Goal: Information Seeking & Learning: Learn about a topic

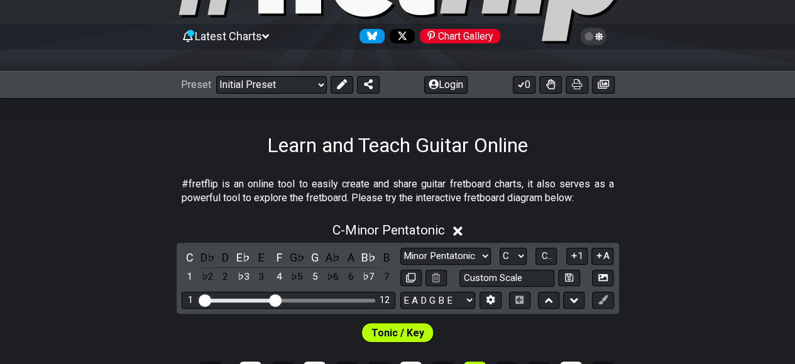
scroll to position [135, 0]
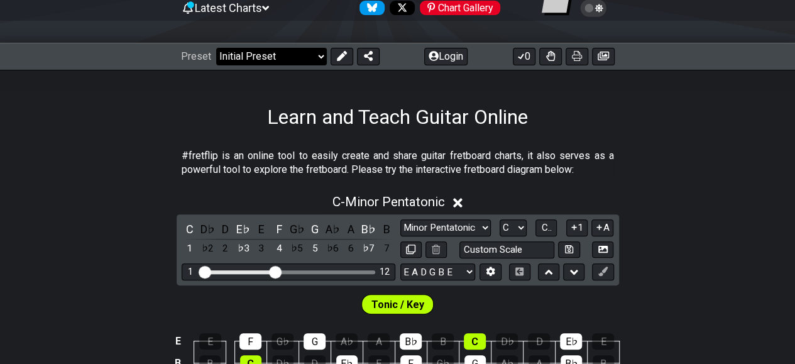
click at [307, 55] on select "Welcome to #fretflip! Initial Preset Custom Preset Minor Pentatonic Major Penta…" at bounding box center [271, 57] width 111 height 18
click at [216, 48] on select "Welcome to #fretflip! Initial Preset Custom Preset Minor Pentatonic Major Penta…" at bounding box center [271, 57] width 111 height 18
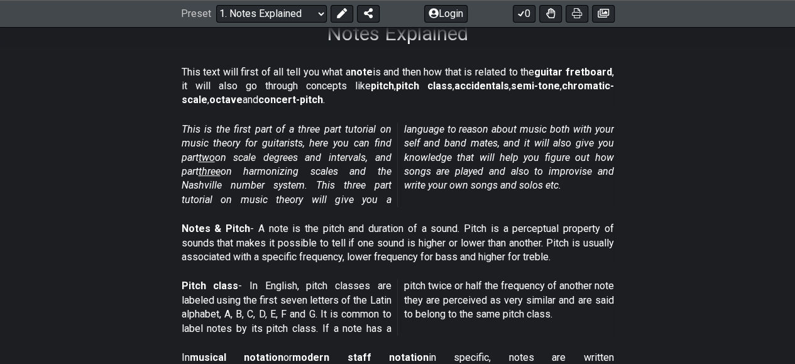
scroll to position [219, 0]
click at [579, 11] on icon at bounding box center [577, 14] width 10 height 10
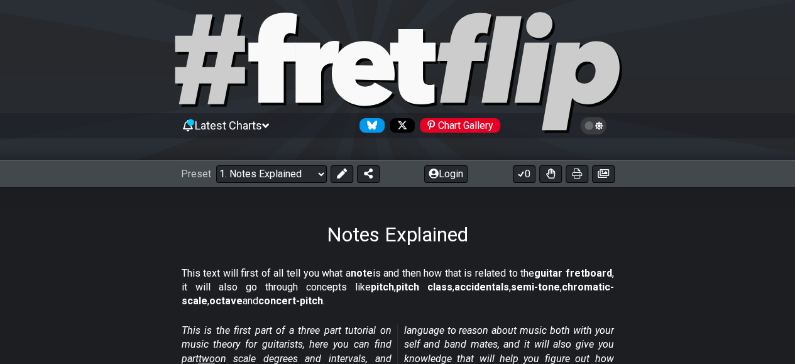
scroll to position [13, 0]
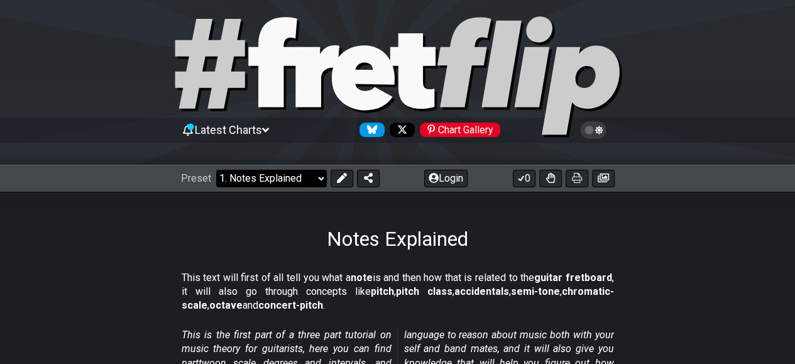
click at [283, 170] on select "Welcome to #fretflip! Initial Preset Custom Preset Minor Pentatonic Major Penta…" at bounding box center [271, 179] width 111 height 18
click at [216, 170] on select "Welcome to #fretflip! Initial Preset Custom Preset Minor Pentatonic Major Penta…" at bounding box center [271, 179] width 111 height 18
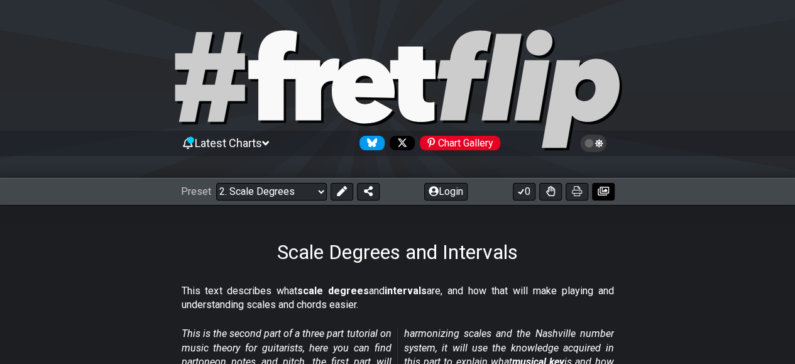
click at [593, 193] on button at bounding box center [603, 192] width 23 height 18
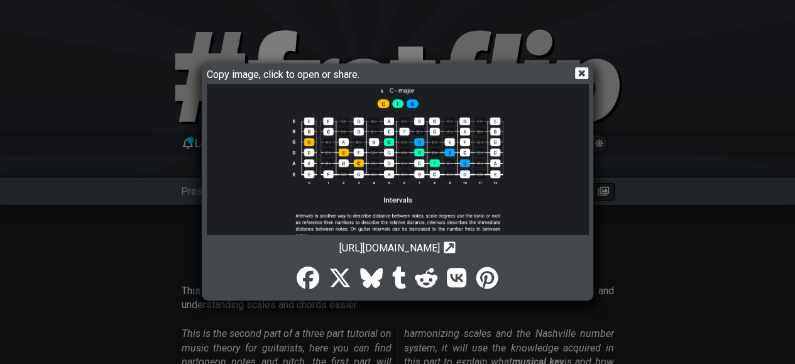
scroll to position [1489, 0]
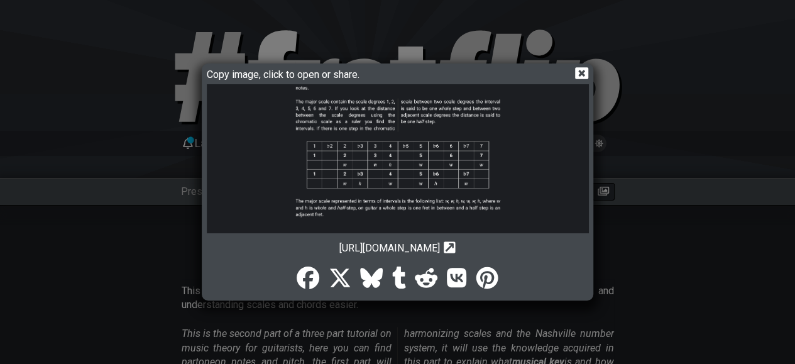
click at [583, 71] on icon at bounding box center [581, 73] width 13 height 13
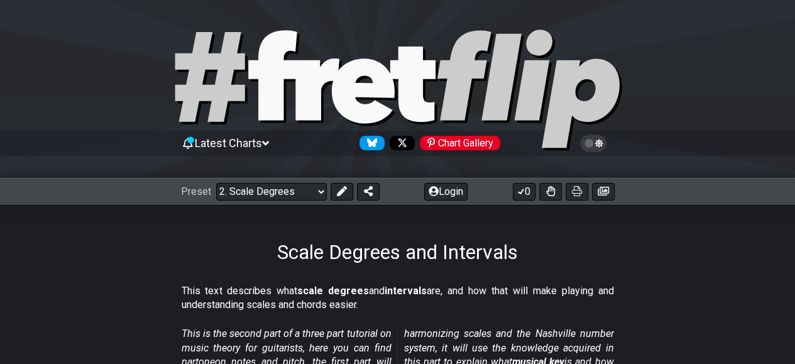
drag, startPoint x: 577, startPoint y: 190, endPoint x: 686, endPoint y: 328, distance: 175.4
click at [577, 190] on icon at bounding box center [577, 191] width 10 height 10
click at [308, 192] on select "Welcome to #fretflip! Initial Preset Custom Preset Minor Pentatonic Major Penta…" at bounding box center [271, 192] width 111 height 18
click at [216, 183] on select "Welcome to #fretflip! Initial Preset Custom Preset Minor Pentatonic Major Penta…" at bounding box center [271, 192] width 111 height 18
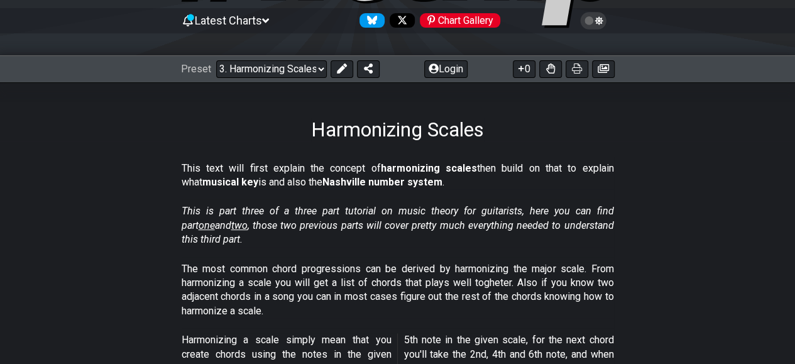
scroll to position [207, 0]
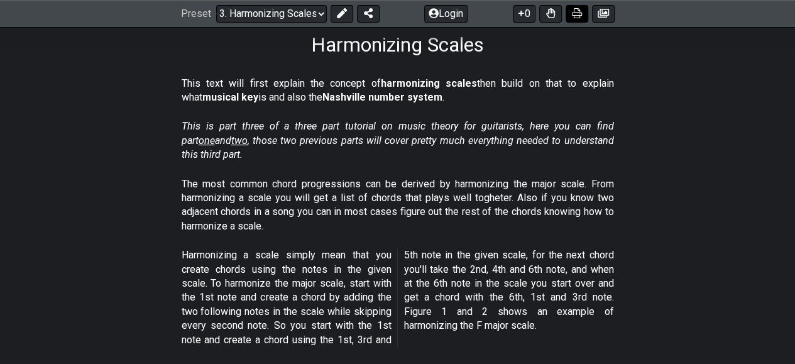
click at [578, 13] on icon at bounding box center [577, 14] width 10 height 10
click at [292, 12] on select "Welcome to #fretflip! Initial Preset Custom Preset Minor Pentatonic Major Penta…" at bounding box center [271, 14] width 111 height 18
click at [216, 23] on select "Welcome to #fretflip! Initial Preset Custom Preset Minor Pentatonic Major Penta…" at bounding box center [271, 14] width 111 height 18
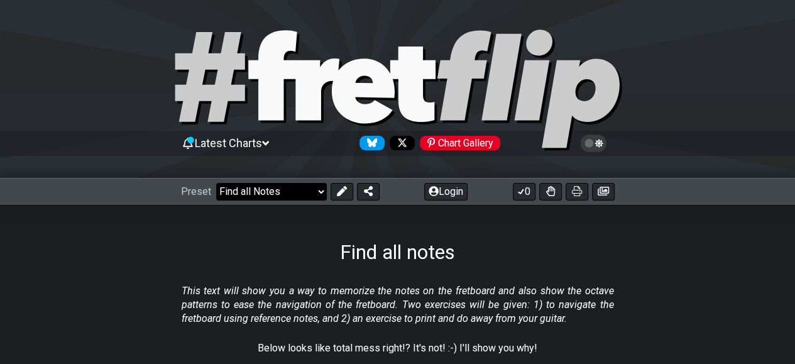
click at [287, 189] on select "Welcome to #fretflip! Initial Preset Custom Preset Minor Pentatonic Major Penta…" at bounding box center [271, 192] width 111 height 18
click at [216, 183] on select "Welcome to #fretflip! Initial Preset Custom Preset Minor Pentatonic Major Penta…" at bounding box center [271, 192] width 111 height 18
select select "/welcome"
select select "C"
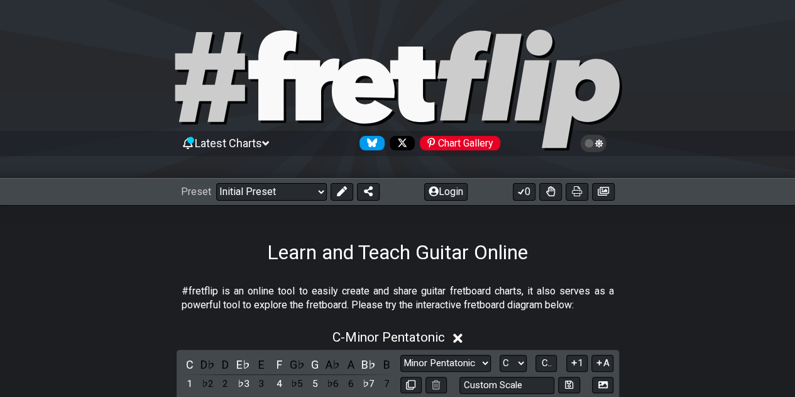
click at [264, 181] on div "Preset Welcome to #fretflip! Initial Preset Custom Preset Minor Pentatonic Majo…" at bounding box center [397, 192] width 795 height 28
click at [256, 144] on span "Latest Charts" at bounding box center [228, 142] width 67 height 13
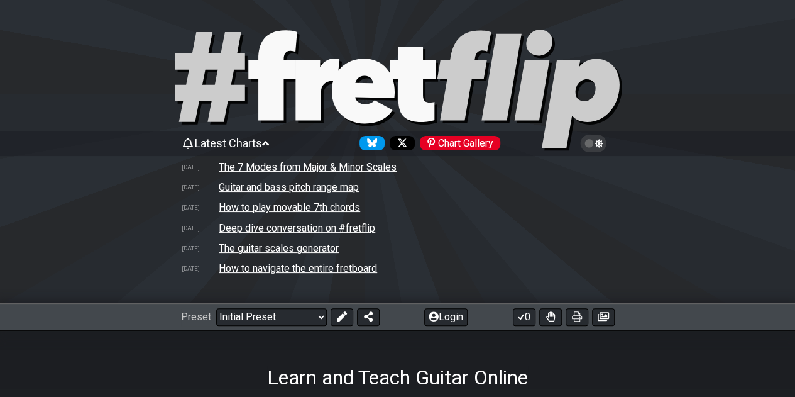
click at [245, 136] on span "Latest Charts" at bounding box center [228, 142] width 67 height 13
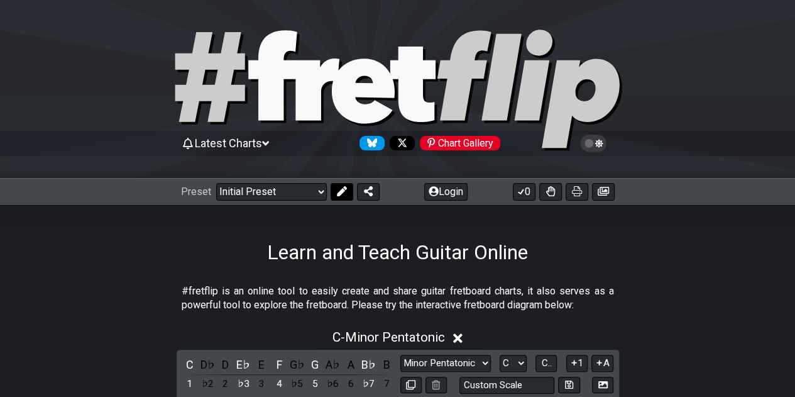
click at [337, 190] on icon at bounding box center [342, 191] width 10 height 10
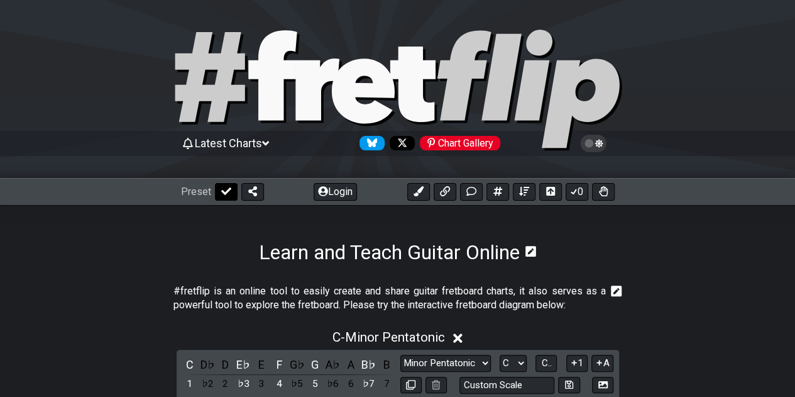
click at [230, 194] on button at bounding box center [226, 192] width 23 height 18
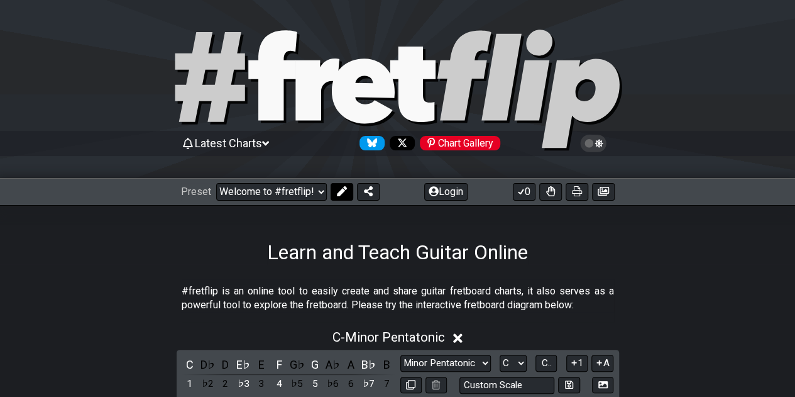
click at [343, 186] on icon at bounding box center [342, 191] width 10 height 10
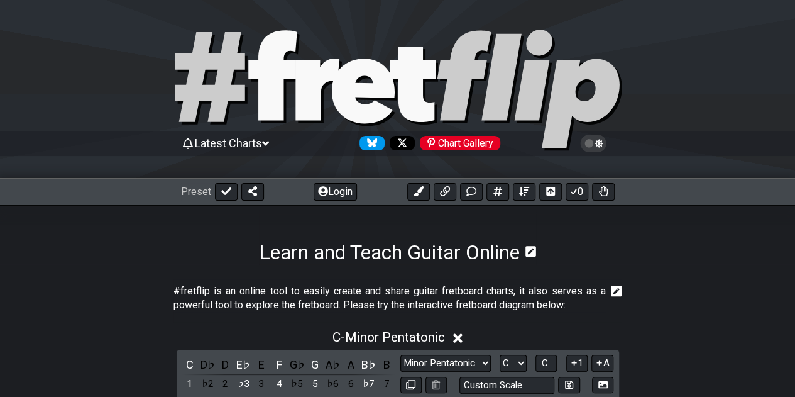
click at [224, 200] on div "Preset Login 0" at bounding box center [397, 192] width 795 height 28
click at [227, 194] on icon at bounding box center [226, 191] width 10 height 10
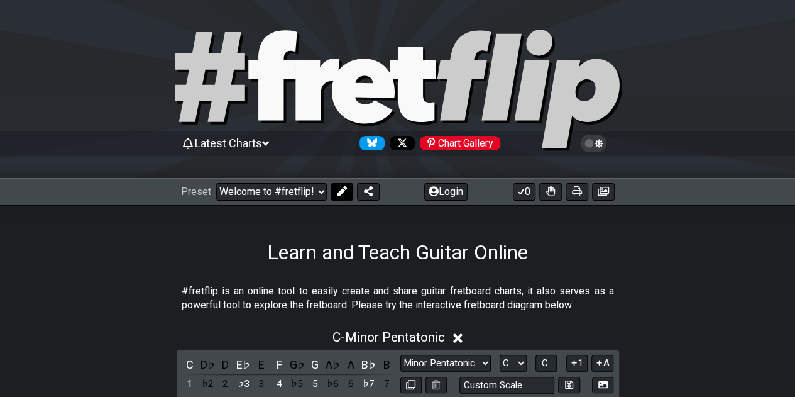
click at [338, 192] on icon at bounding box center [341, 191] width 10 height 10
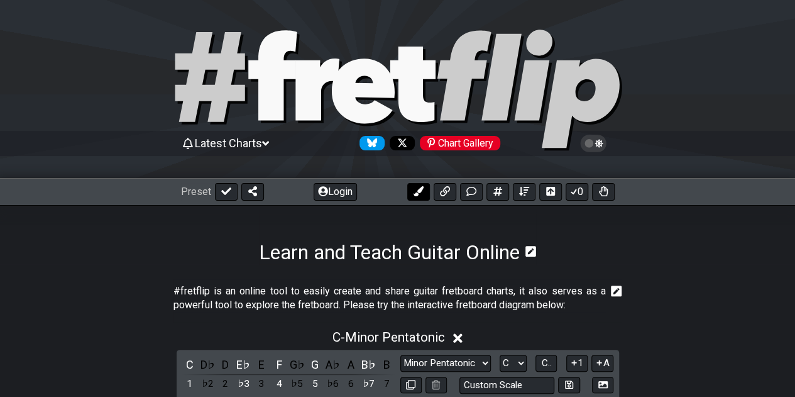
click at [417, 194] on icon at bounding box center [418, 191] width 10 height 10
click at [446, 194] on icon at bounding box center [445, 191] width 10 height 10
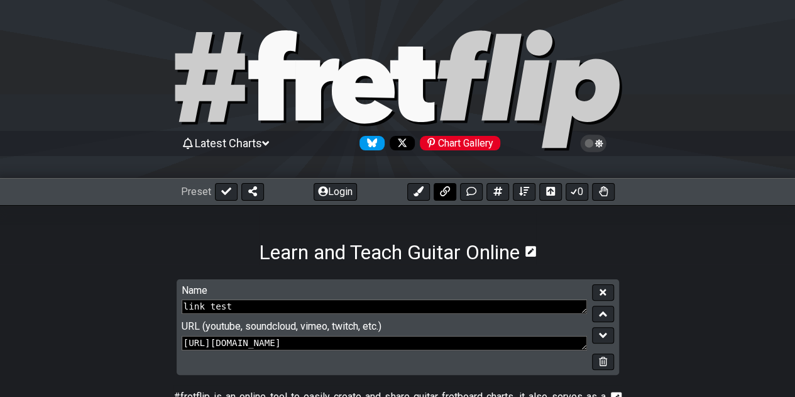
scroll to position [177, 0]
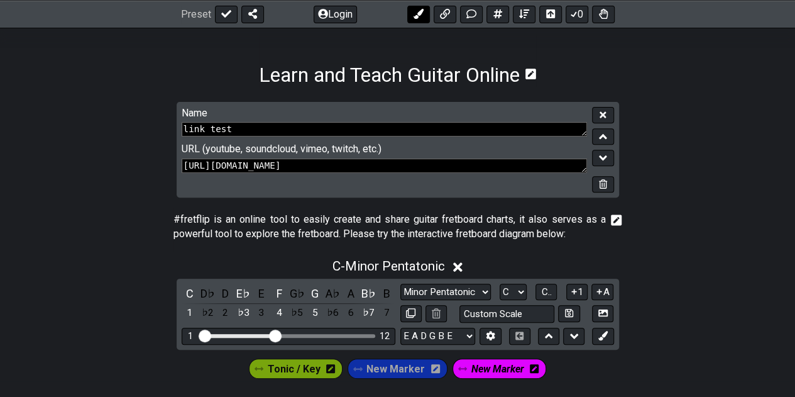
click at [419, 16] on icon at bounding box center [419, 14] width 10 height 10
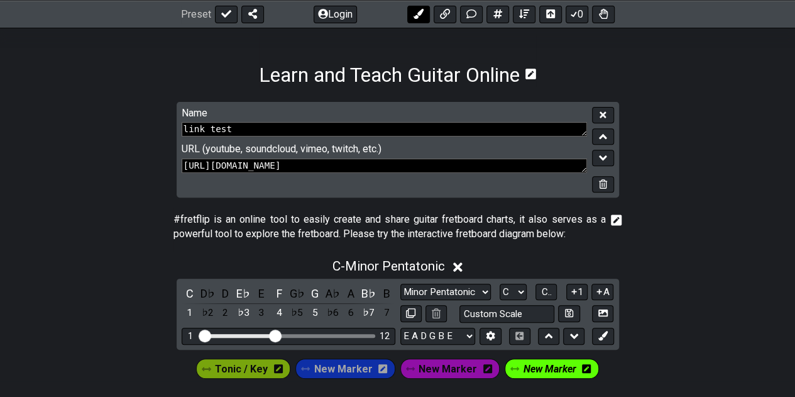
click at [419, 16] on icon at bounding box center [419, 14] width 10 height 10
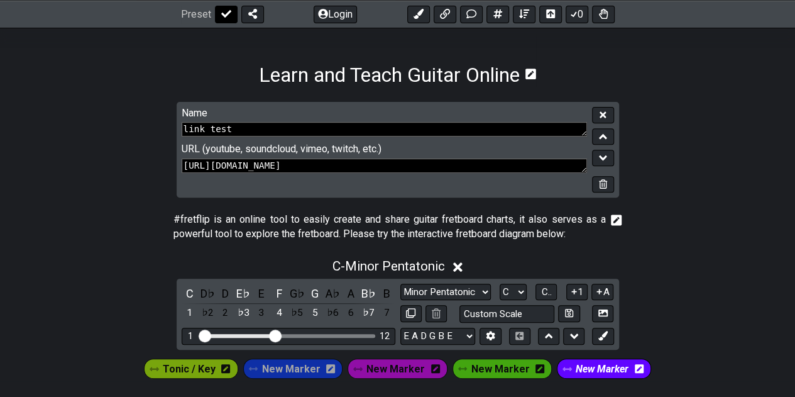
click at [224, 7] on button at bounding box center [226, 15] width 23 height 18
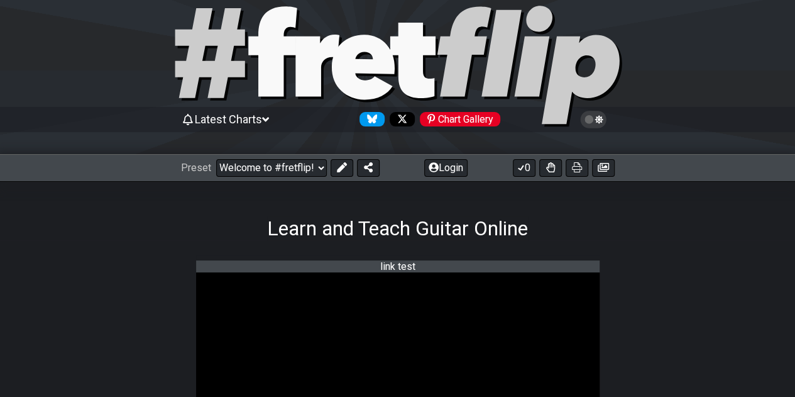
scroll to position [0, 0]
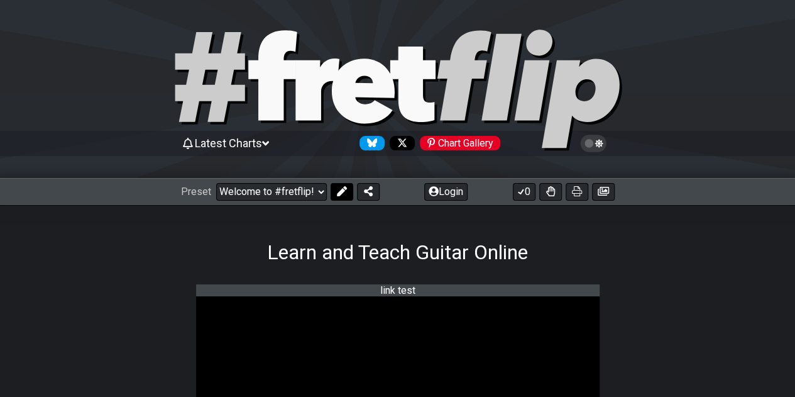
click at [341, 192] on icon at bounding box center [341, 191] width 10 height 10
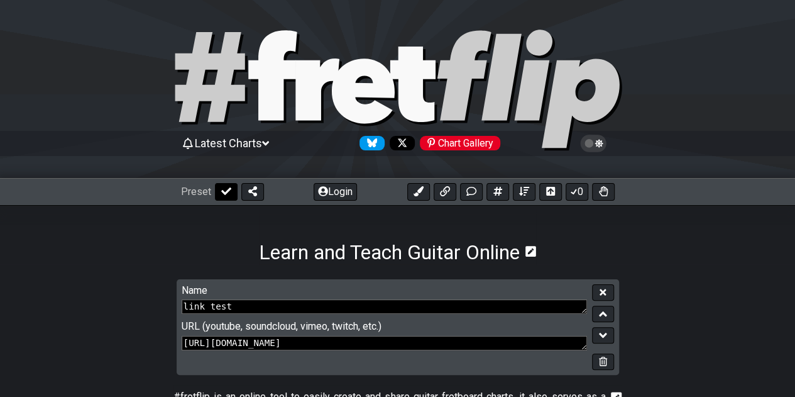
click at [223, 194] on icon at bounding box center [226, 191] width 10 height 8
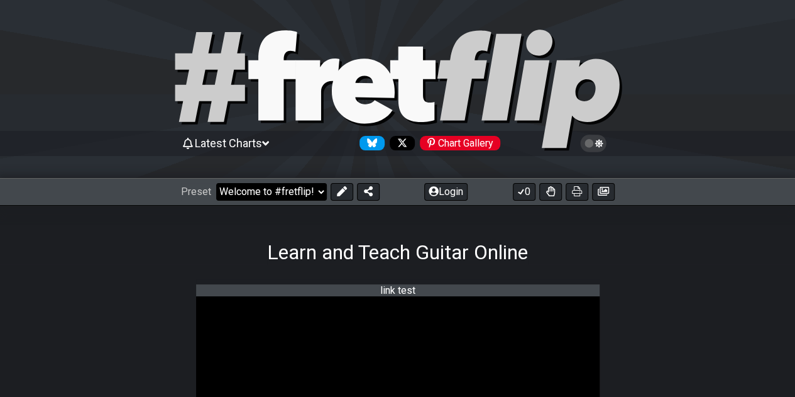
click at [319, 194] on select "Welcome to #fretflip! Initial Preset Custom Preset Minor Pentatonic Major Penta…" at bounding box center [271, 192] width 111 height 18
click at [216, 183] on select "Welcome to #fretflip! Initial Preset Custom Preset Minor Pentatonic Major Penta…" at bounding box center [271, 192] width 111 height 18
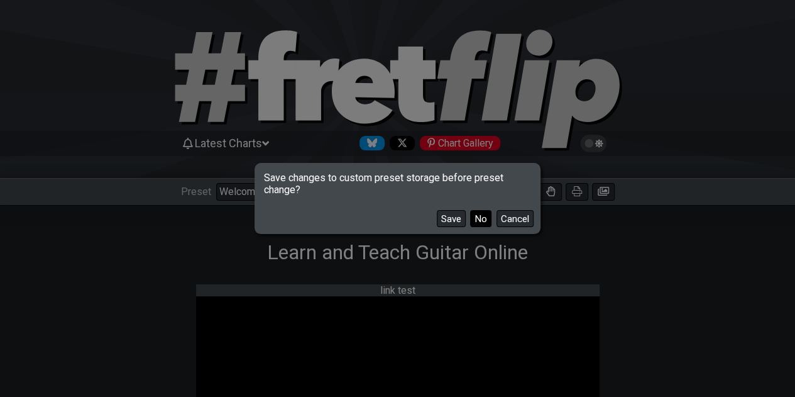
click at [485, 222] on button "No" at bounding box center [480, 218] width 21 height 17
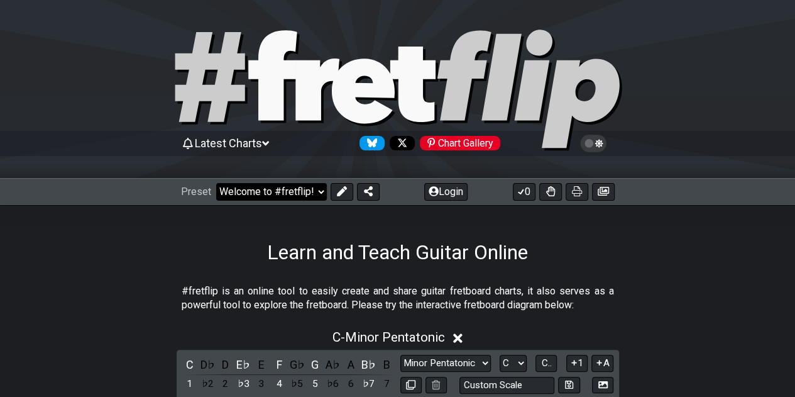
click at [279, 190] on select "Welcome to #fretflip! Initial Preset Custom Preset Minor Pentatonic Major Penta…" at bounding box center [271, 192] width 111 height 18
click at [216, 183] on select "Welcome to #fretflip! Initial Preset Custom Preset Minor Pentatonic Major Penta…" at bounding box center [271, 192] width 111 height 18
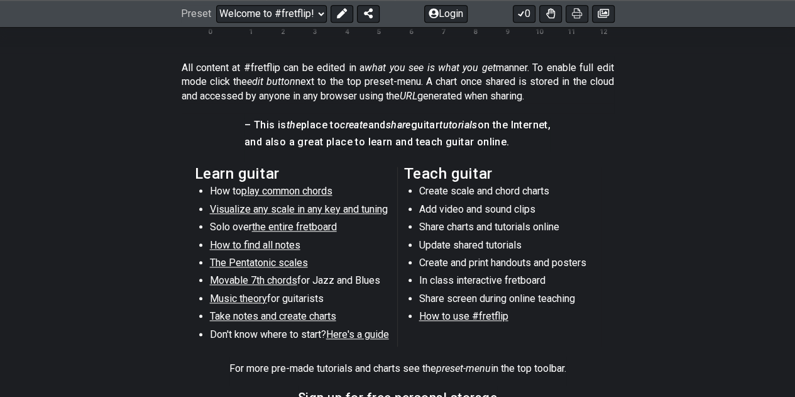
scroll to position [576, 0]
click at [289, 187] on span "play common chords" at bounding box center [286, 190] width 91 height 12
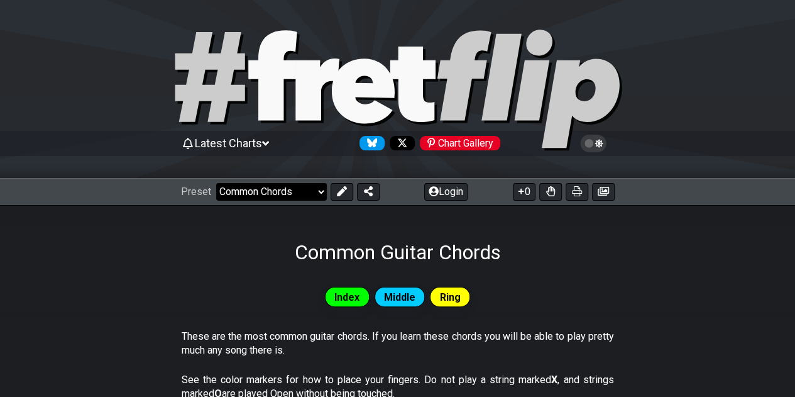
click at [305, 184] on select "Welcome to #fretflip! Initial Preset Custom Preset Minor Pentatonic Major Penta…" at bounding box center [271, 192] width 111 height 18
click at [309, 198] on select "Welcome to #fretflip! Initial Preset Custom Preset Minor Pentatonic Major Penta…" at bounding box center [271, 192] width 111 height 18
click at [216, 183] on select "Welcome to #fretflip! Initial Preset Custom Preset Minor Pentatonic Major Penta…" at bounding box center [271, 192] width 111 height 18
select select "/minor-pentatonic"
select select "C"
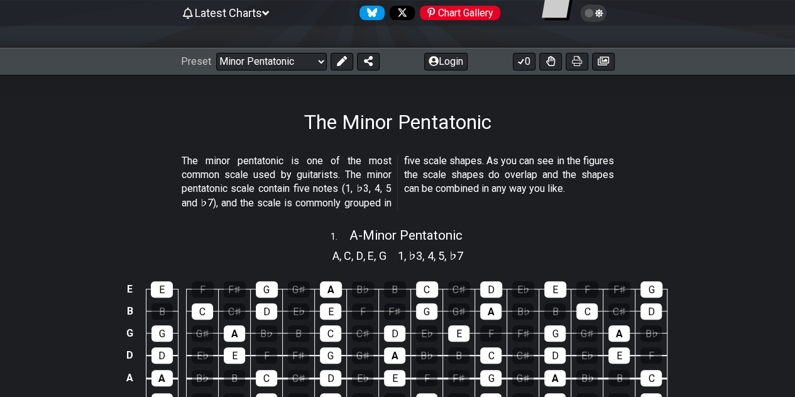
scroll to position [131, 0]
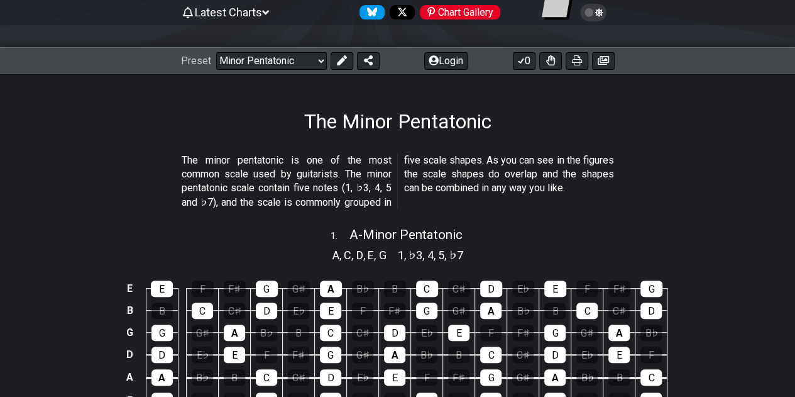
click at [580, 50] on div "Preset Welcome to #fretflip! Initial Preset Custom Preset Minor Pentatonic Majo…" at bounding box center [397, 61] width 795 height 28
click at [580, 55] on icon at bounding box center [577, 60] width 10 height 10
click at [300, 62] on select "Welcome to #fretflip! Initial Preset Custom Preset Minor Pentatonic Major Penta…" at bounding box center [271, 61] width 111 height 18
click at [216, 52] on select "Welcome to #fretflip! Initial Preset Custom Preset Minor Pentatonic Major Penta…" at bounding box center [271, 61] width 111 height 18
select select "/beginner-guitar"
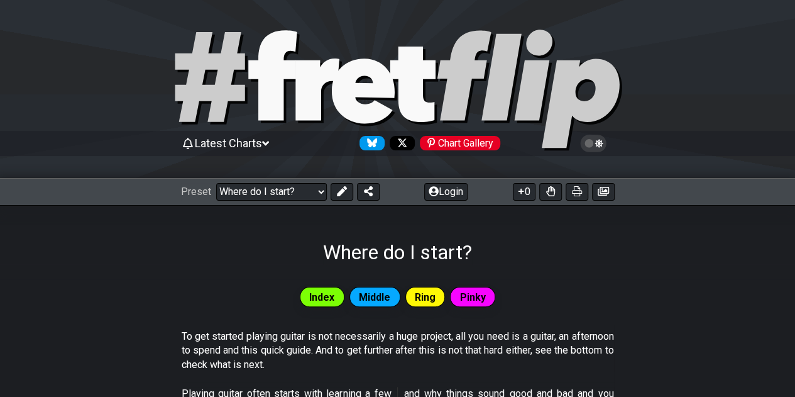
click at [596, 138] on icon at bounding box center [593, 143] width 11 height 11
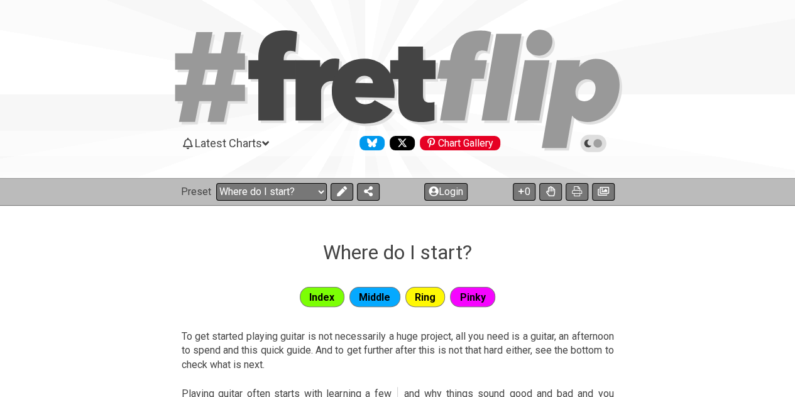
click at [596, 138] on icon at bounding box center [593, 143] width 11 height 11
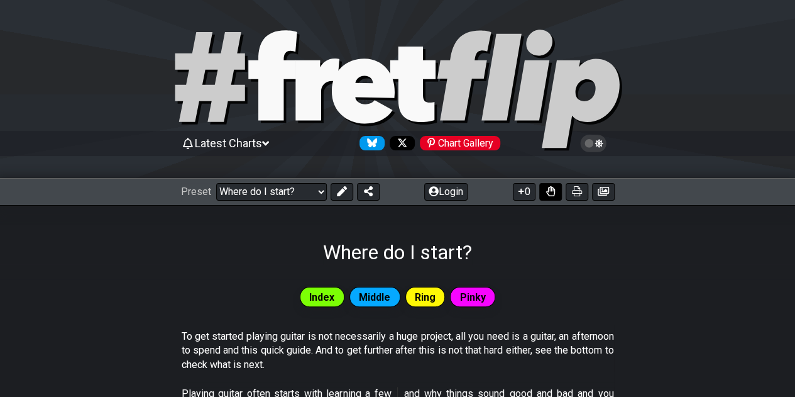
click at [547, 184] on button at bounding box center [550, 192] width 23 height 18
click at [550, 197] on button at bounding box center [550, 192] width 23 height 18
click at [528, 191] on button "0" at bounding box center [524, 192] width 23 height 18
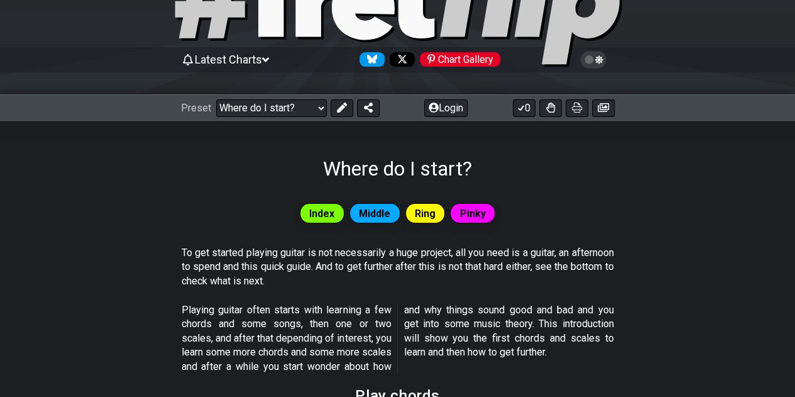
scroll to position [61, 0]
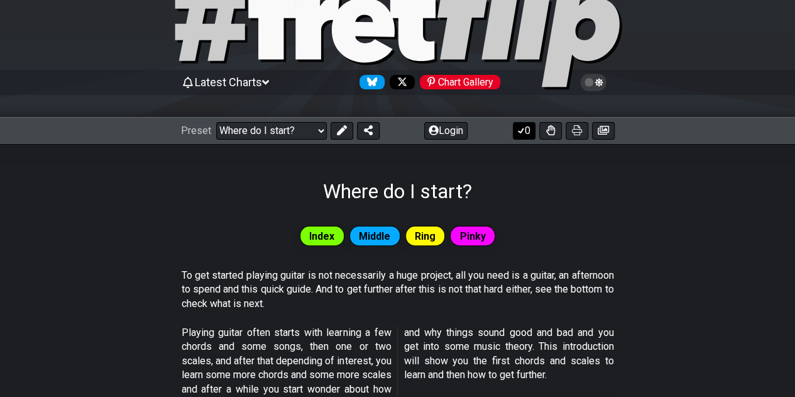
click at [523, 136] on button "0" at bounding box center [524, 131] width 23 height 18
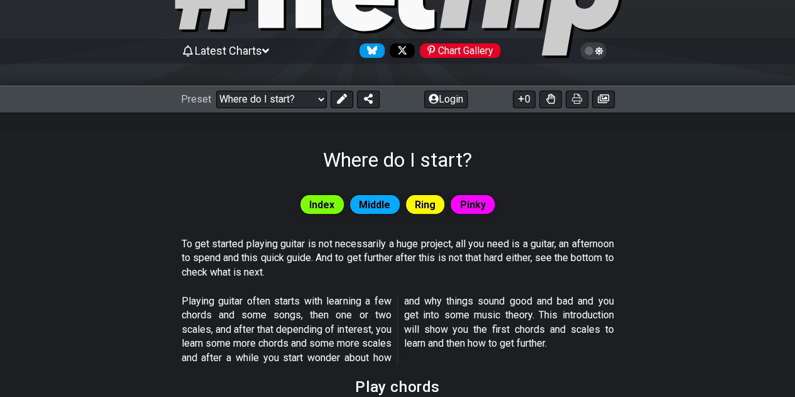
scroll to position [92, 0]
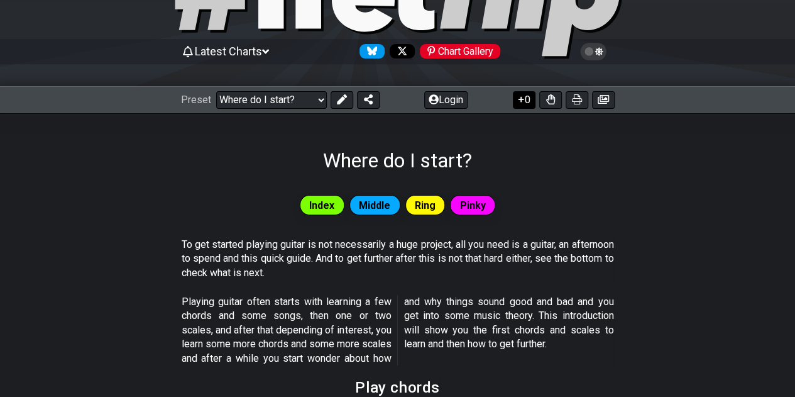
click at [529, 101] on button "0" at bounding box center [524, 100] width 23 height 18
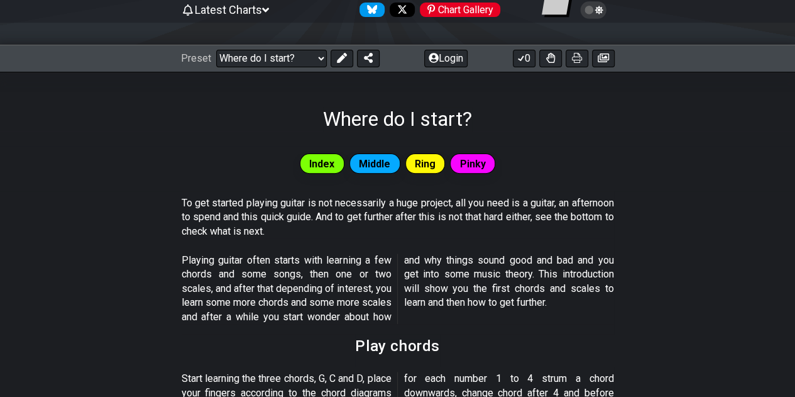
scroll to position [131, 0]
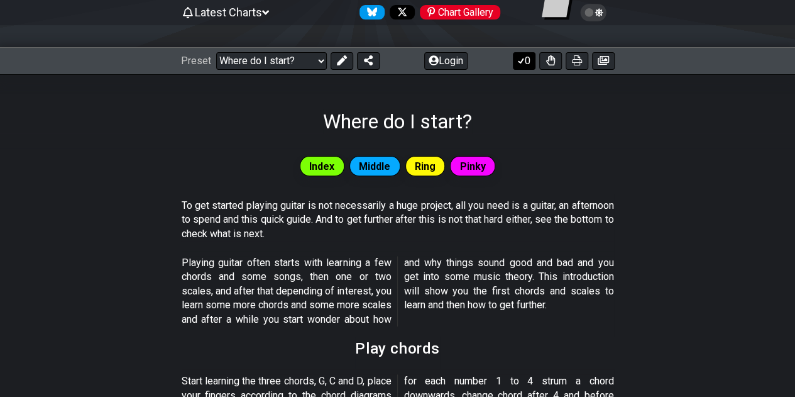
click at [523, 65] on icon at bounding box center [521, 60] width 13 height 10
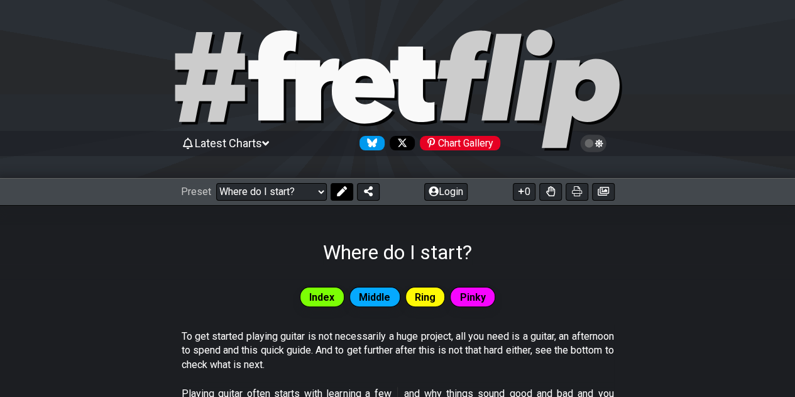
click at [339, 190] on icon at bounding box center [341, 191] width 10 height 10
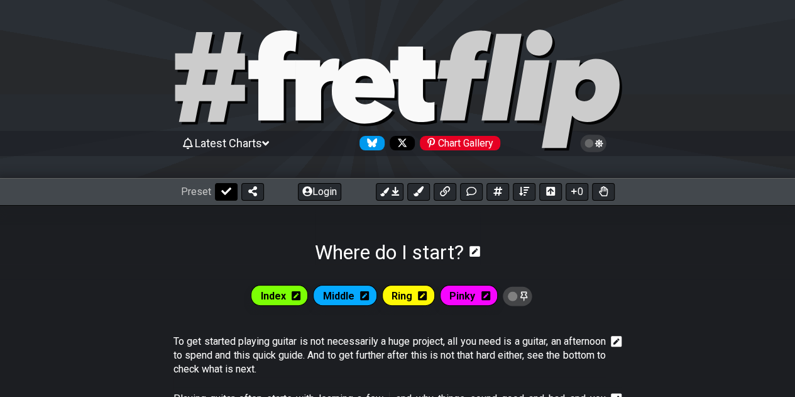
click at [227, 192] on icon at bounding box center [226, 191] width 10 height 10
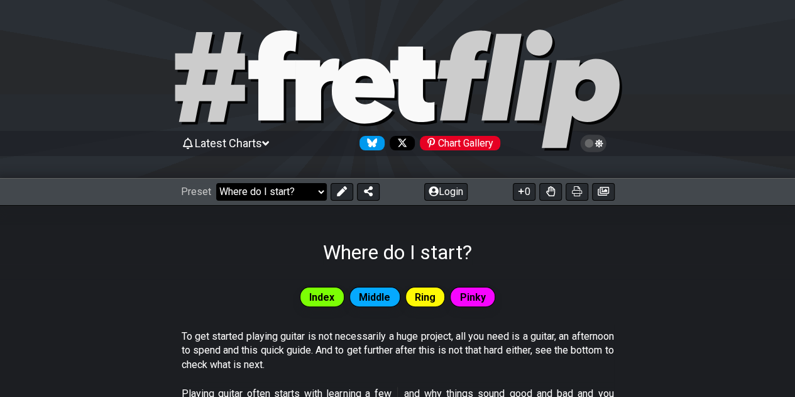
click at [302, 195] on select "Welcome to #fretflip! Initial Preset Custom Preset Minor Pentatonic Major Penta…" at bounding box center [271, 192] width 111 height 18
click at [216, 183] on select "Welcome to #fretflip! Initial Preset Custom Preset Minor Pentatonic Major Penta…" at bounding box center [271, 192] width 111 height 18
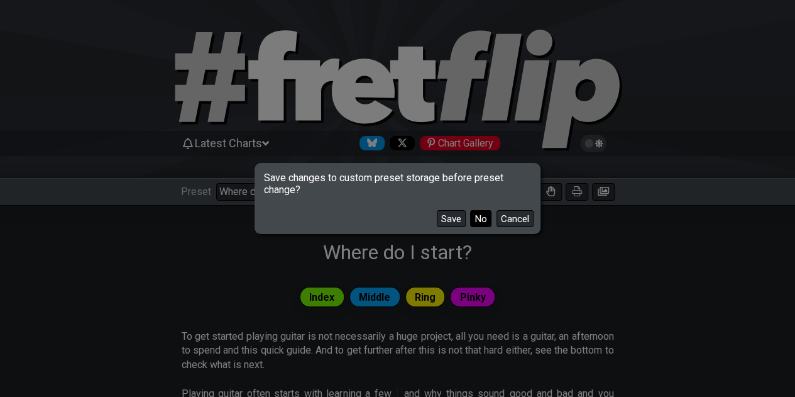
click at [478, 218] on button "No" at bounding box center [480, 218] width 21 height 17
select select "/power-chords"
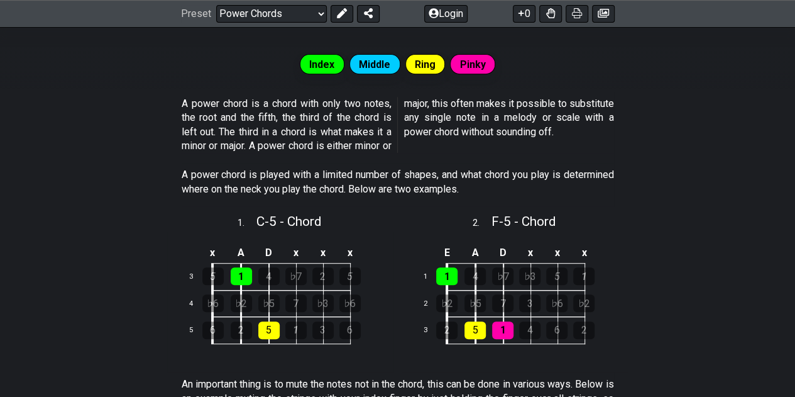
scroll to position [28, 0]
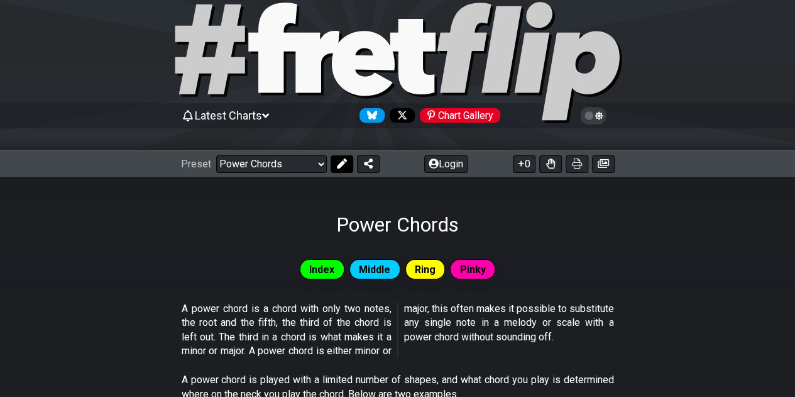
click at [343, 162] on icon at bounding box center [341, 163] width 10 height 10
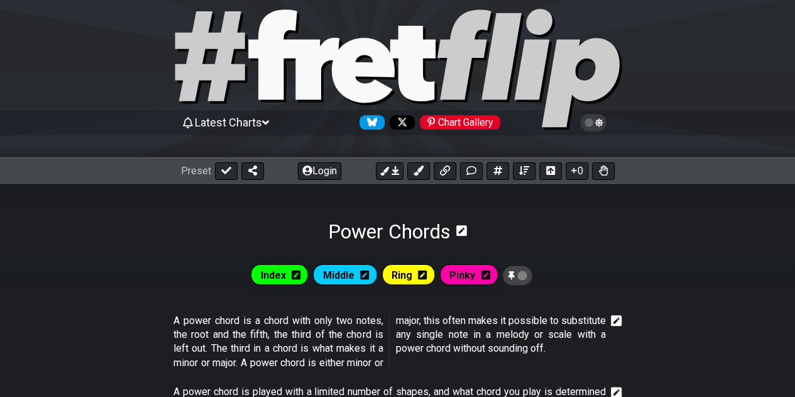
scroll to position [19, 0]
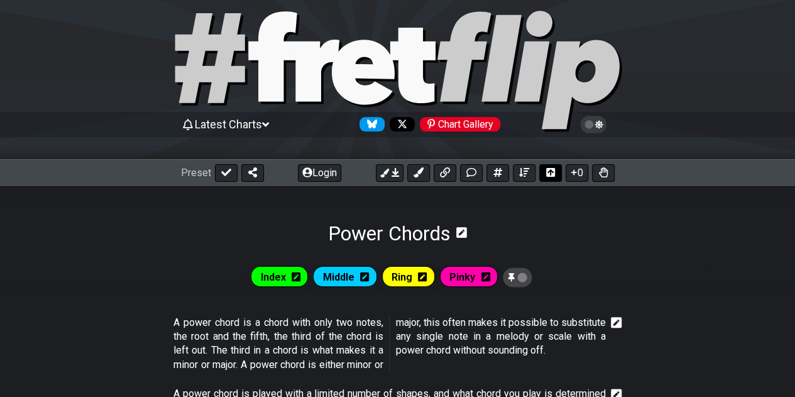
click at [549, 169] on icon at bounding box center [550, 172] width 9 height 9
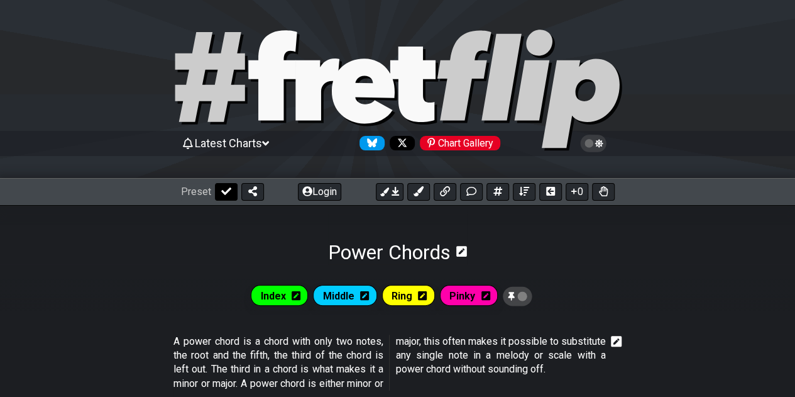
click at [221, 189] on icon at bounding box center [226, 191] width 10 height 10
select select "/power-chords"
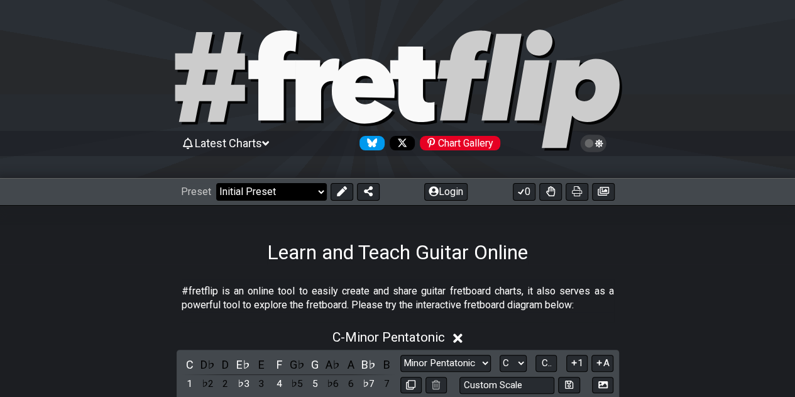
click at [287, 190] on select "Welcome to #fretflip! Initial Preset Custom Preset Minor Pentatonic Major Penta…" at bounding box center [271, 192] width 111 height 18
click at [216, 183] on select "Welcome to #fretflip! Initial Preset Custom Preset Minor Pentatonic Major Penta…" at bounding box center [271, 192] width 111 height 18
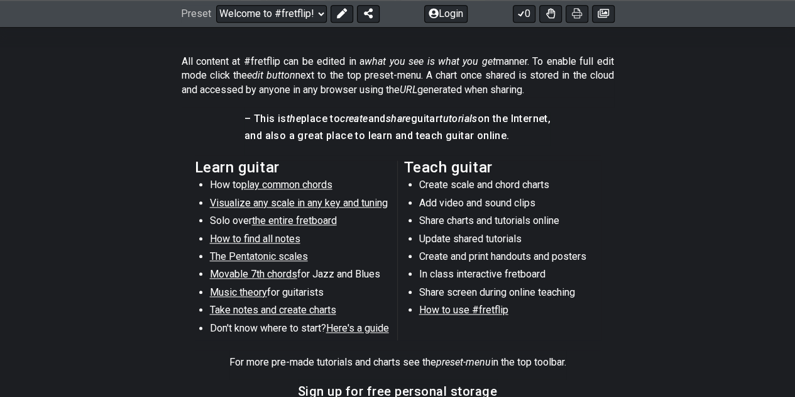
scroll to position [582, 0]
click at [271, 196] on span "Visualize any scale in any key and tuning" at bounding box center [299, 202] width 178 height 12
select select "/guitar-scales"
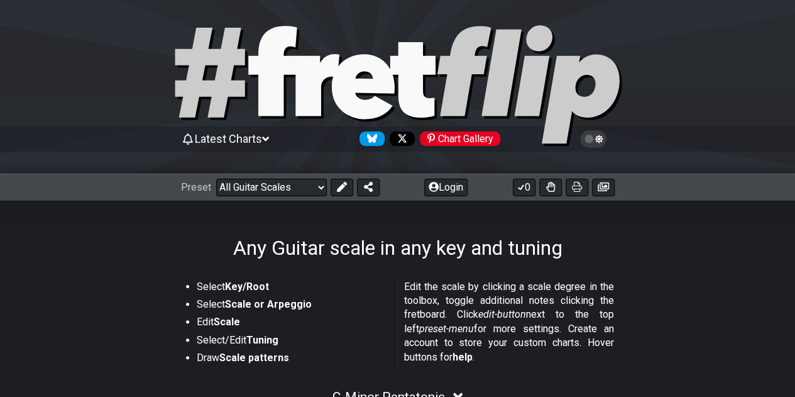
scroll to position [3, 0]
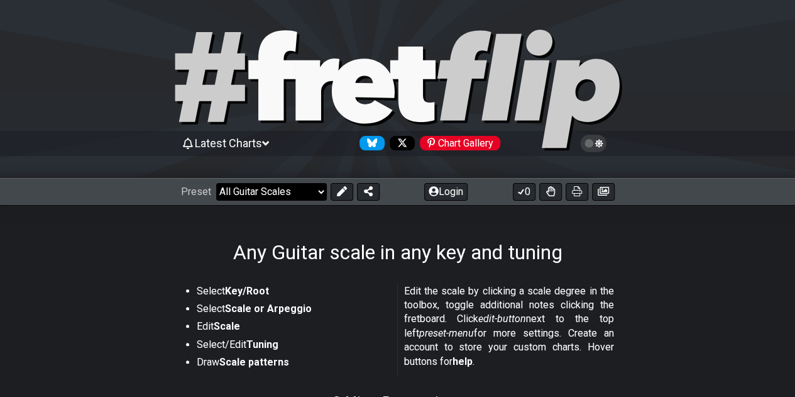
click at [303, 195] on select "Welcome to #fretflip! Initial Preset Custom Preset Minor Pentatonic Major Penta…" at bounding box center [271, 192] width 111 height 18
click at [216, 183] on select "Welcome to #fretflip! Initial Preset Custom Preset Minor Pentatonic Major Penta…" at bounding box center [271, 192] width 111 height 18
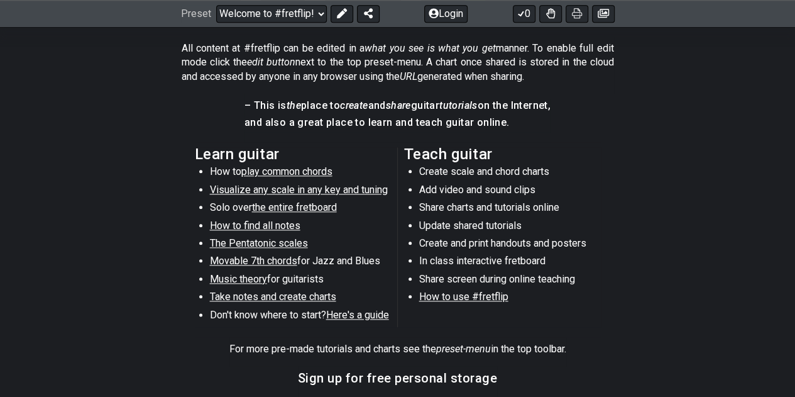
scroll to position [595, 0]
click at [273, 184] on span "Visualize any scale in any key and tuning" at bounding box center [299, 189] width 178 height 12
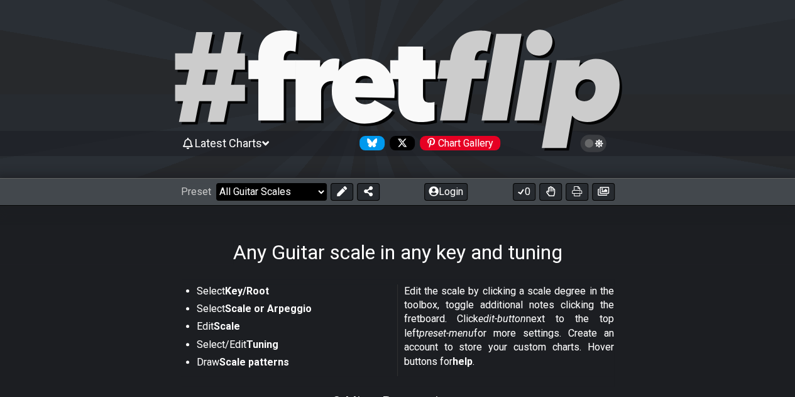
click at [273, 184] on select "Welcome to #fretflip! Initial Preset Custom Preset Minor Pentatonic Major Penta…" at bounding box center [271, 192] width 111 height 18
click at [278, 191] on select "Welcome to #fretflip! Initial Preset Custom Preset Minor Pentatonic Major Penta…" at bounding box center [271, 192] width 111 height 18
click at [216, 183] on select "Welcome to #fretflip! Initial Preset Custom Preset Minor Pentatonic Major Penta…" at bounding box center [271, 192] width 111 height 18
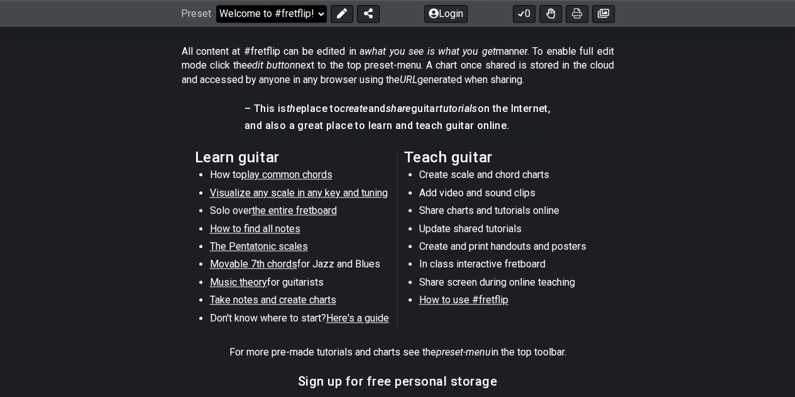
scroll to position [592, 0]
click at [270, 192] on span "Visualize any scale in any key and tuning" at bounding box center [299, 192] width 178 height 12
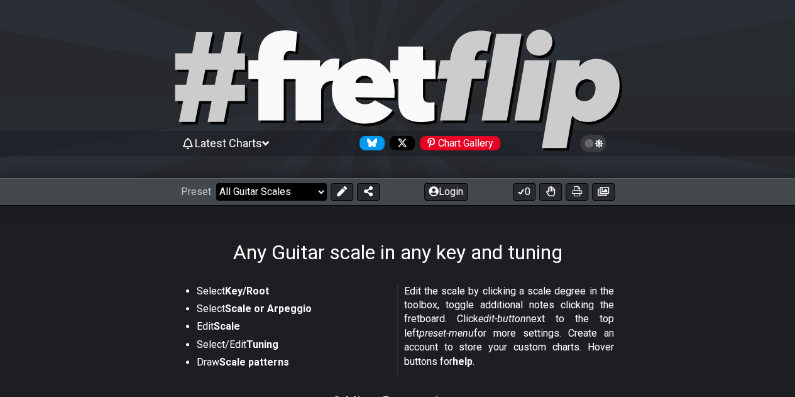
click at [265, 187] on select "Welcome to #fretflip! Initial Preset Custom Preset Minor Pentatonic Major Penta…" at bounding box center [271, 192] width 111 height 18
click at [216, 183] on select "Welcome to #fretflip! Initial Preset Custom Preset Minor Pentatonic Major Penta…" at bounding box center [271, 192] width 111 height 18
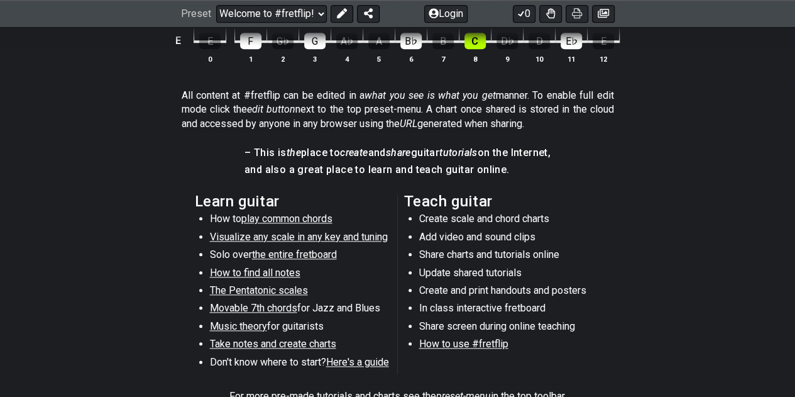
scroll to position [548, 0]
drag, startPoint x: 307, startPoint y: 253, endPoint x: 138, endPoint y: 167, distance: 190.0
click at [138, 167] on section "– This is the place to create and share guitar tutorials on the Internet, and a…" at bounding box center [397, 164] width 795 height 48
click at [293, 251] on span "the entire fretboard" at bounding box center [294, 254] width 85 height 12
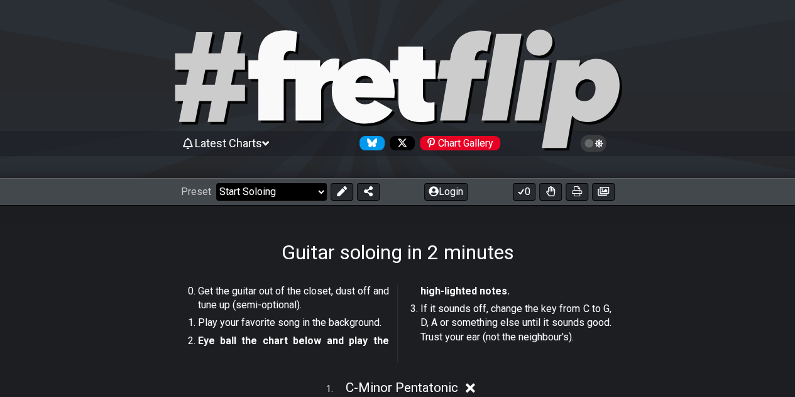
click at [263, 186] on select "Welcome to #fretflip! Initial Preset Custom Preset Minor Pentatonic Major Penta…" at bounding box center [271, 192] width 111 height 18
click at [216, 183] on select "Welcome to #fretflip! Initial Preset Custom Preset Minor Pentatonic Major Penta…" at bounding box center [271, 192] width 111 height 18
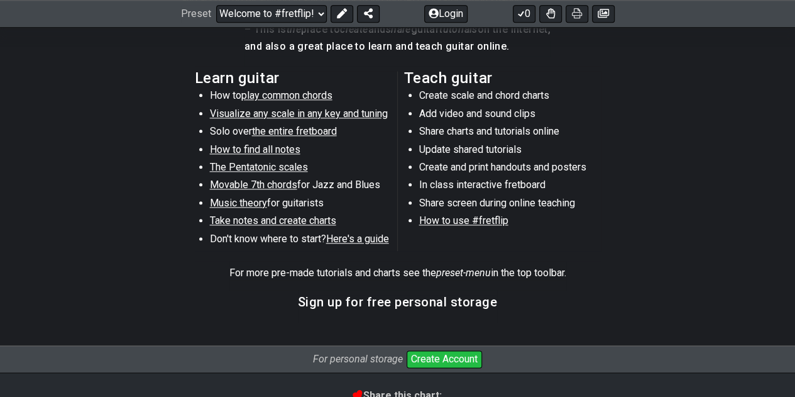
scroll to position [637, 0]
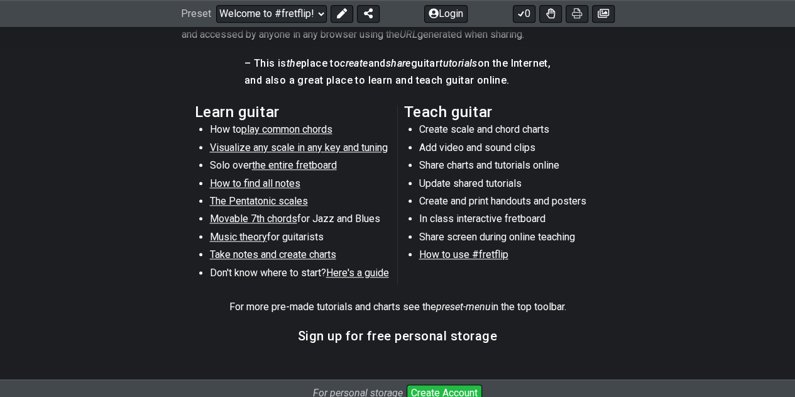
click at [354, 269] on span "Here's a guide" at bounding box center [357, 273] width 63 height 12
select select "/beginner-guitar"
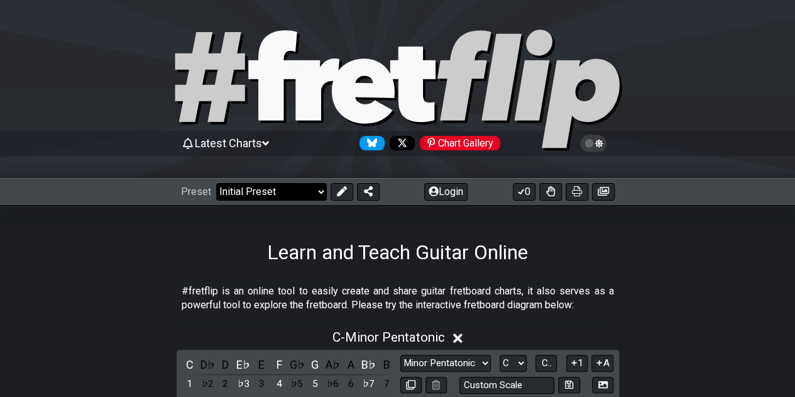
click at [262, 184] on select "Welcome to #fretflip! Initial Preset Custom Preset Minor Pentatonic Major Penta…" at bounding box center [271, 192] width 111 height 18
click at [216, 183] on select "Welcome to #fretflip! Initial Preset Custom Preset Minor Pentatonic Major Penta…" at bounding box center [271, 192] width 111 height 18
select select "/common-guitar-chords"
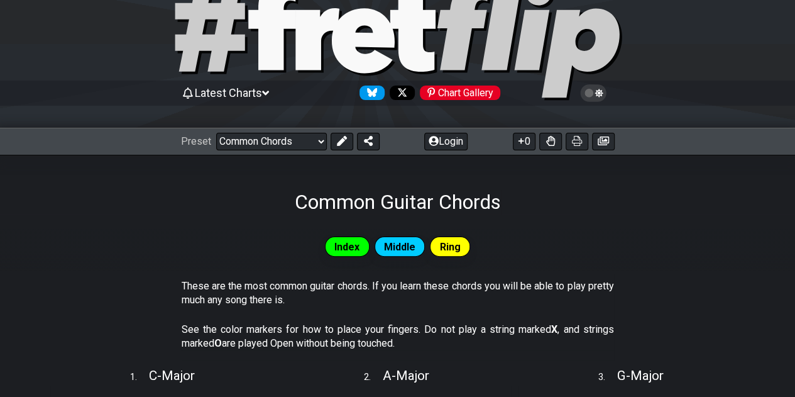
scroll to position [44, 0]
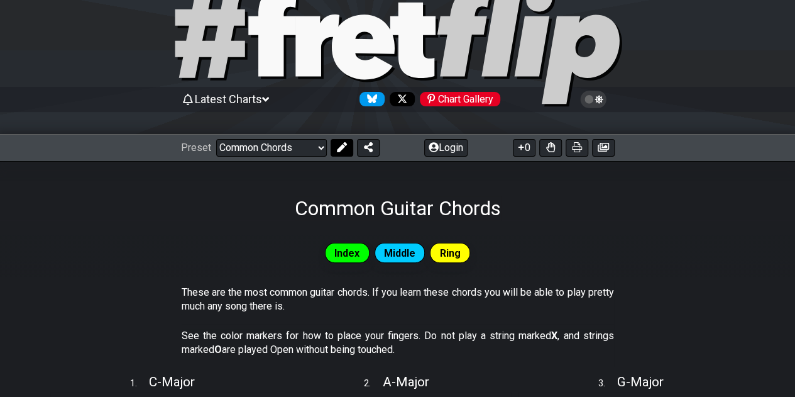
click at [331, 141] on button at bounding box center [342, 148] width 23 height 18
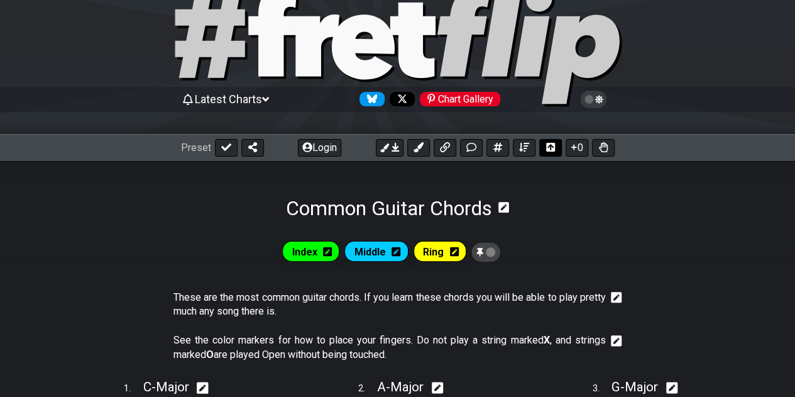
click at [550, 145] on icon at bounding box center [550, 147] width 9 height 10
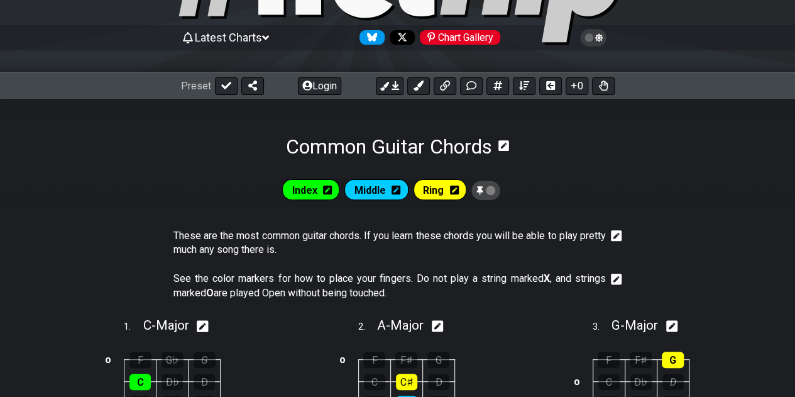
scroll to position [71, 0]
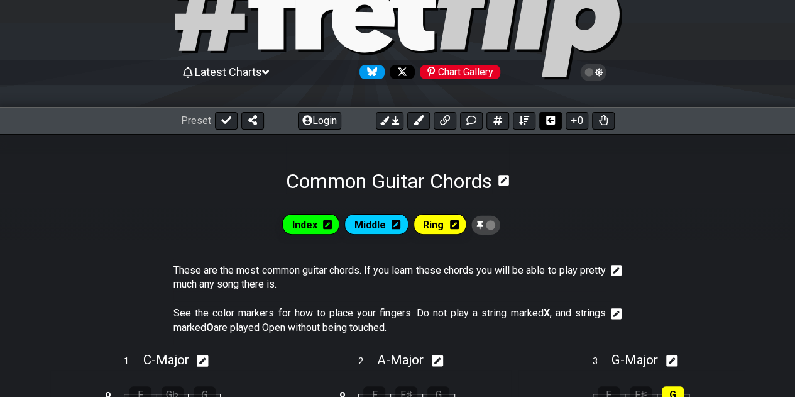
click at [549, 124] on button at bounding box center [550, 121] width 23 height 18
click at [549, 124] on icon at bounding box center [550, 120] width 9 height 10
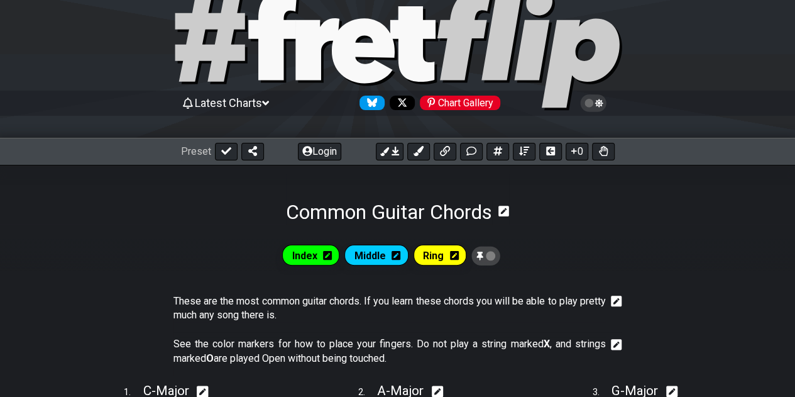
scroll to position [38, 0]
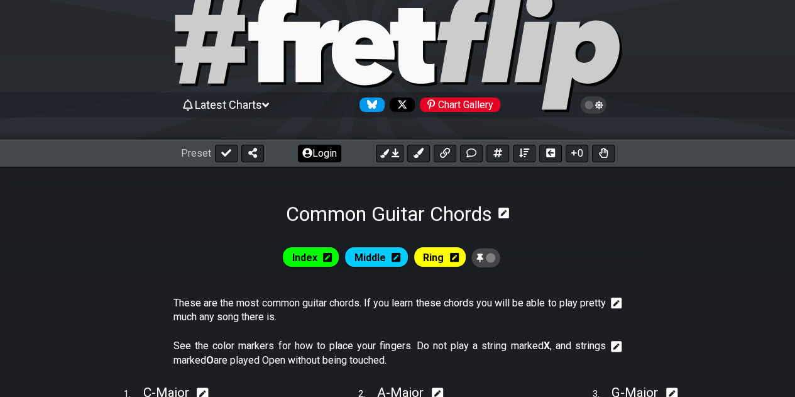
click at [324, 146] on button "Login" at bounding box center [319, 154] width 43 height 18
